Goal: Task Accomplishment & Management: Complete application form

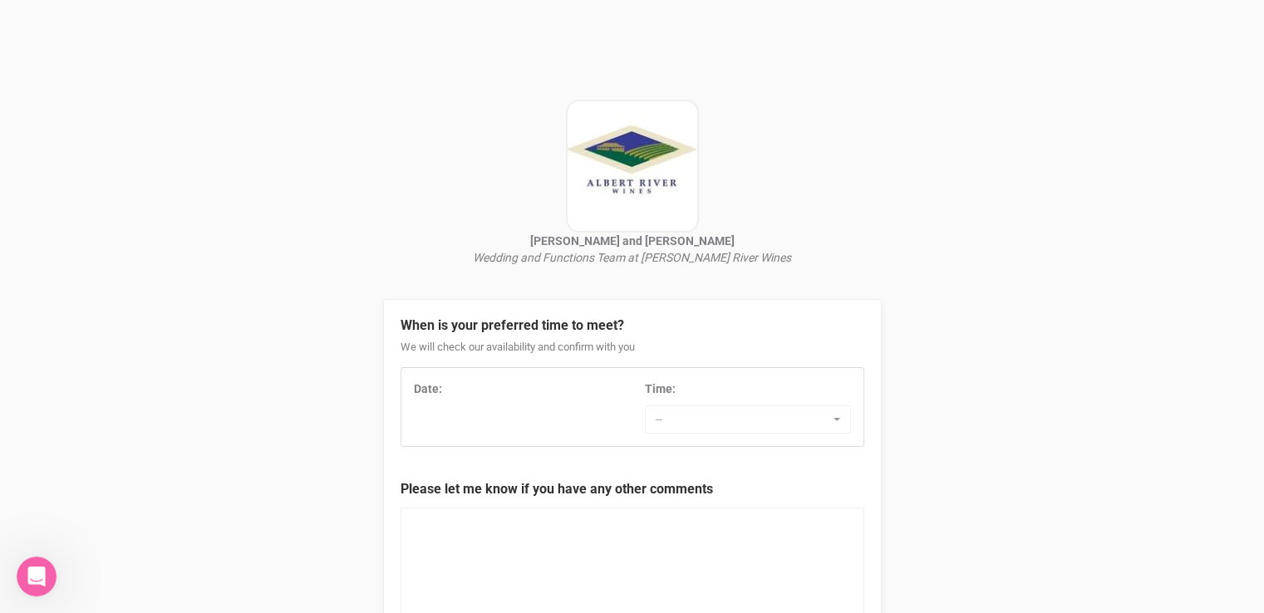
scroll to position [83, 0]
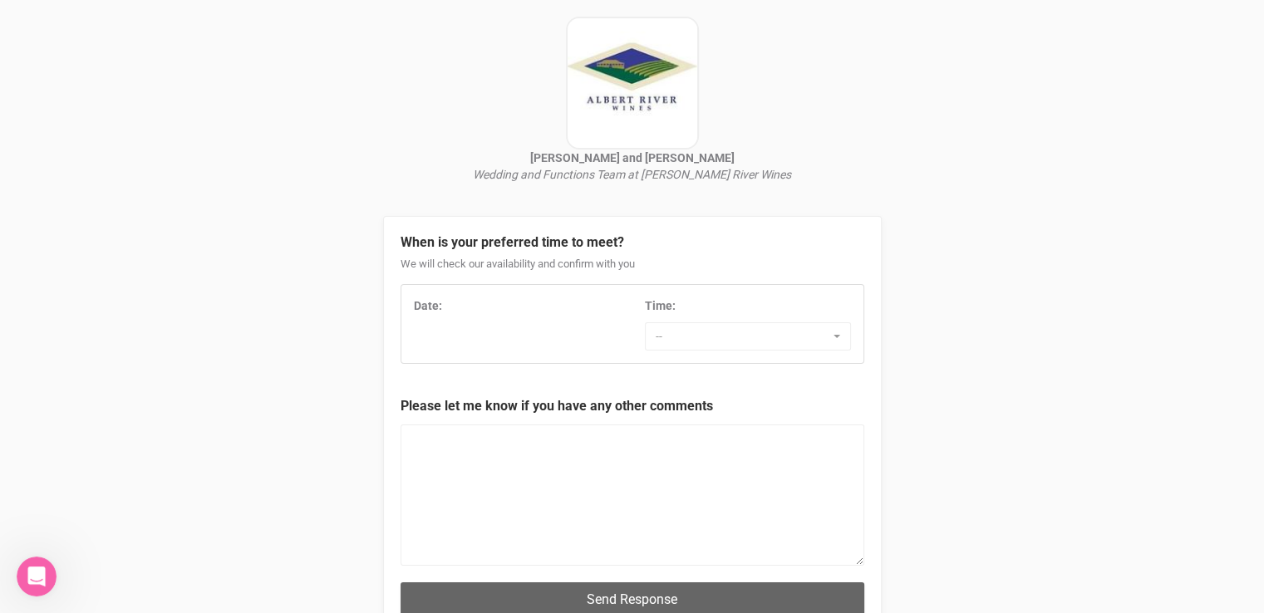
click at [483, 327] on div "Date: Time: -- 7:00 AM 7:30 AM 8:00 AM 8:30 AM 9:00 AM 9:30 AM 10:00 AM 10:30 A…" at bounding box center [632, 324] width 462 height 53
click at [731, 343] on span "--" at bounding box center [743, 336] width 174 height 17
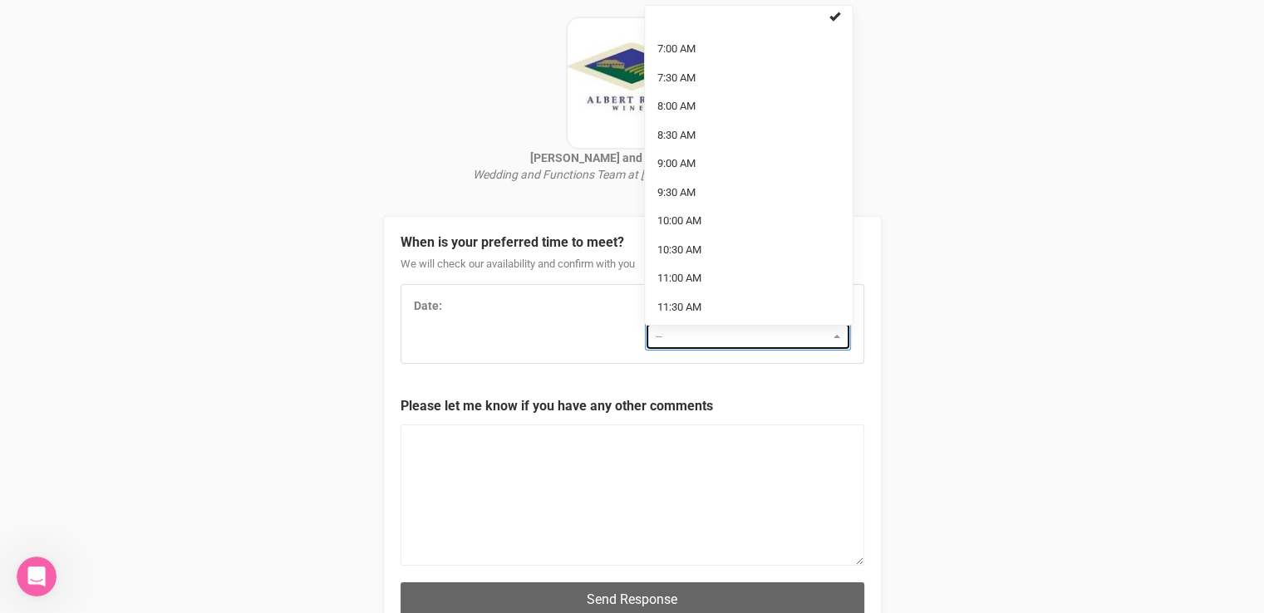
click at [731, 343] on span "--" at bounding box center [743, 336] width 174 height 17
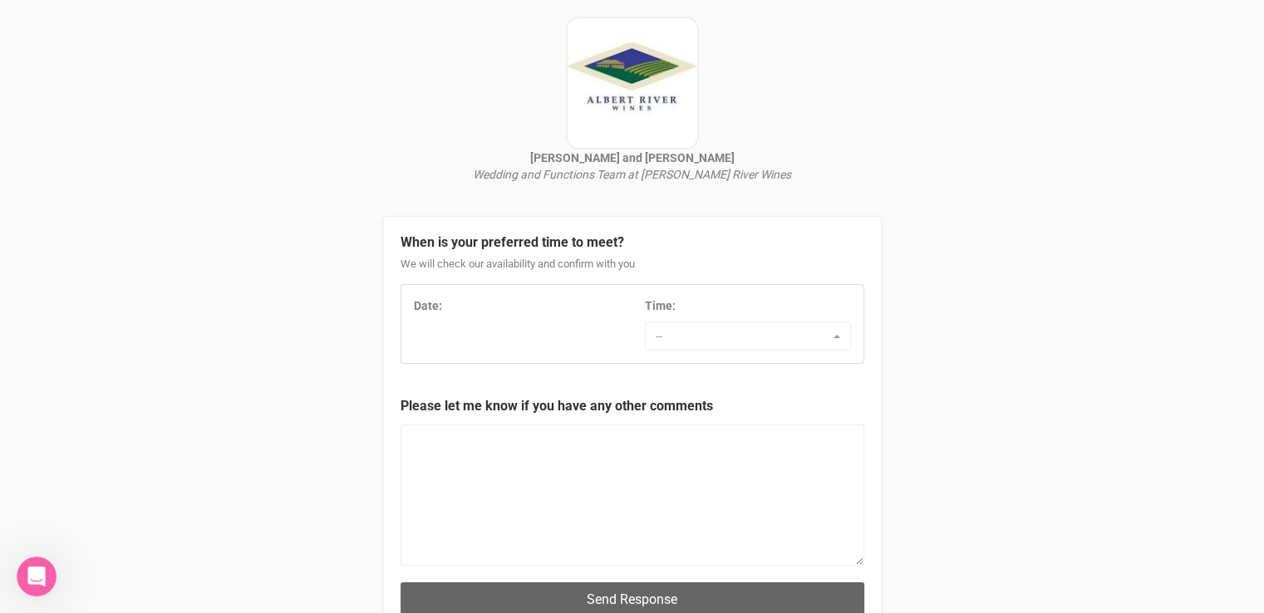
click at [490, 340] on div "Date: Time: -- 7:00 AM 7:30 AM 8:00 AM 8:30 AM 9:00 AM 9:30 AM 10:00 AM 10:30 A…" at bounding box center [632, 324] width 462 height 53
click at [438, 303] on strong "Date:" at bounding box center [428, 305] width 28 height 13
click at [444, 307] on div "Date:" at bounding box center [517, 306] width 206 height 17
click at [495, 491] on textarea at bounding box center [633, 495] width 464 height 141
click at [452, 308] on div "Date:" at bounding box center [517, 306] width 206 height 17
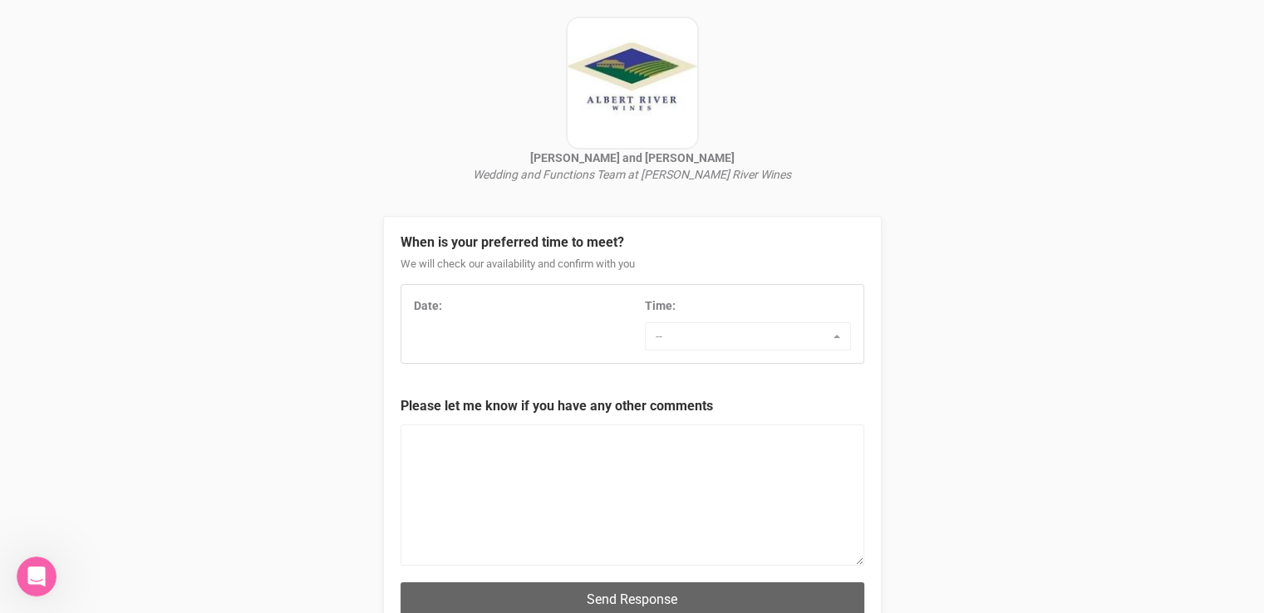
click at [441, 306] on div "Date:" at bounding box center [517, 306] width 206 height 17
drag, startPoint x: 440, startPoint y: 305, endPoint x: 481, endPoint y: 308, distance: 41.6
click at [441, 305] on div "Date:" at bounding box center [517, 306] width 206 height 17
click at [541, 310] on div "Date:" at bounding box center [517, 306] width 206 height 17
click at [568, 310] on div "Date:" at bounding box center [517, 306] width 206 height 17
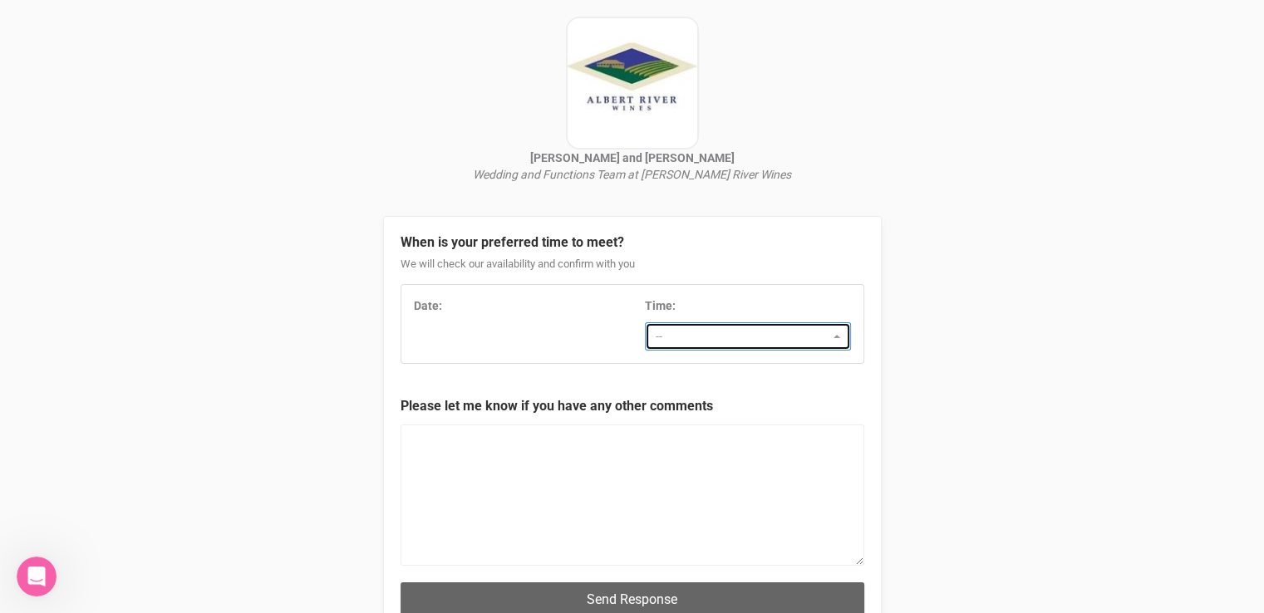
click at [682, 350] on button "--" at bounding box center [748, 337] width 206 height 28
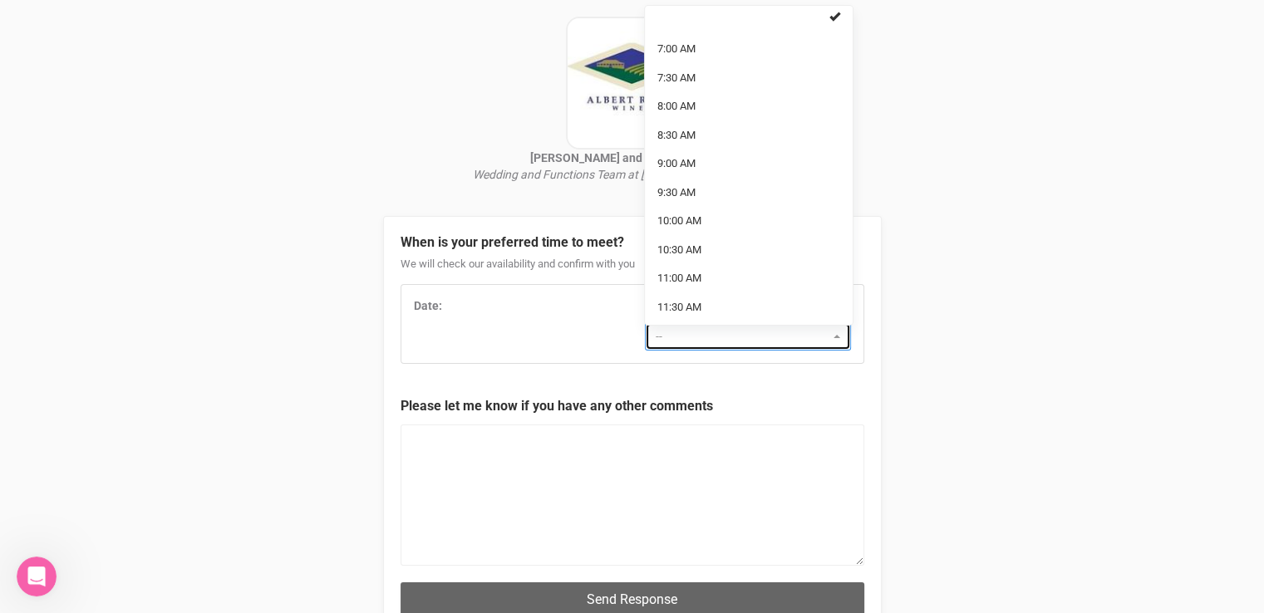
click at [682, 350] on button "--" at bounding box center [748, 337] width 206 height 28
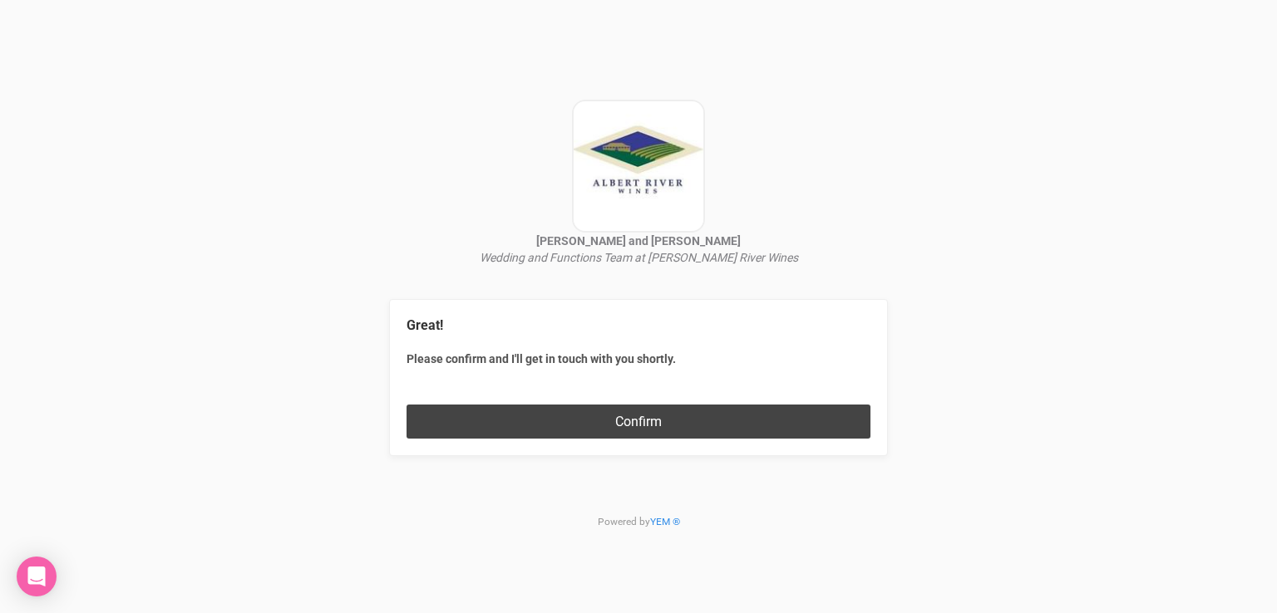
click at [594, 418] on button "Confirm" at bounding box center [638, 422] width 464 height 34
